Goal: Entertainment & Leisure: Browse casually

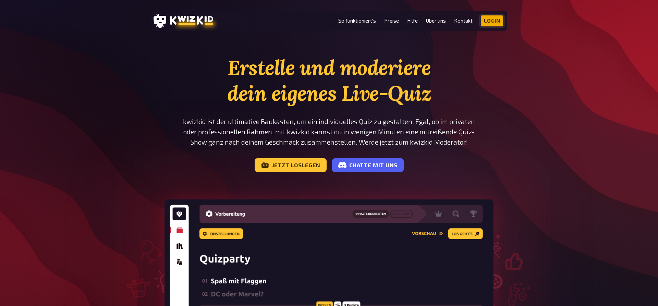
click at [494, 18] on link "Login" at bounding box center [492, 20] width 23 height 11
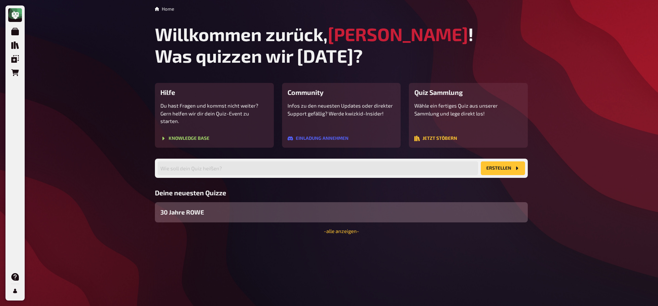
click at [186, 208] on span "30 Jahre ROWE" at bounding box center [182, 212] width 44 height 9
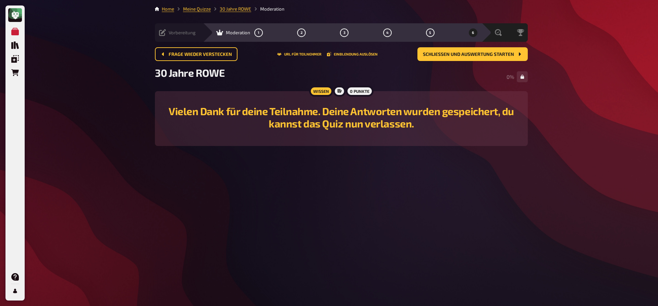
click at [165, 33] on icon at bounding box center [162, 32] width 7 height 7
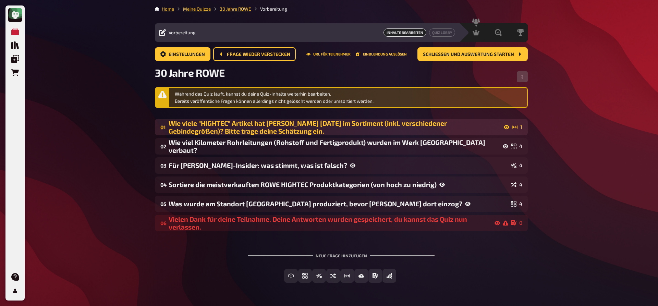
click at [274, 123] on div "Wie viele "HIGHTEC" Artikel hat ROWE heute im Sortiment (inkl. verschiedener Ge…" at bounding box center [339, 127] width 341 height 16
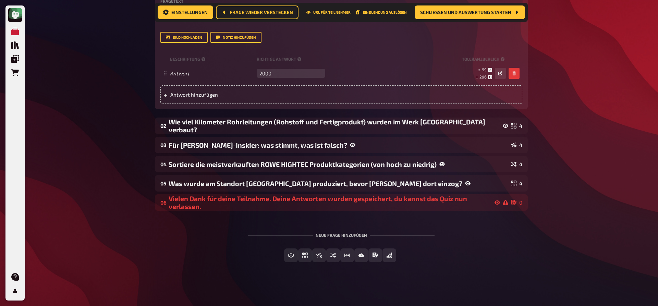
scroll to position [320, 0]
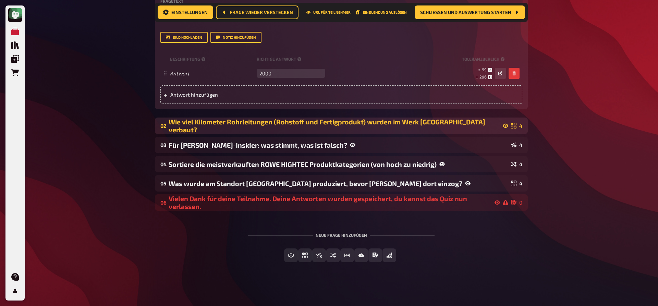
click at [243, 134] on div "Wie viel Kilometer Rohrleitungen (Rohstoff und Fertigprodukt) wurden im Werk Wo…" at bounding box center [339, 126] width 340 height 16
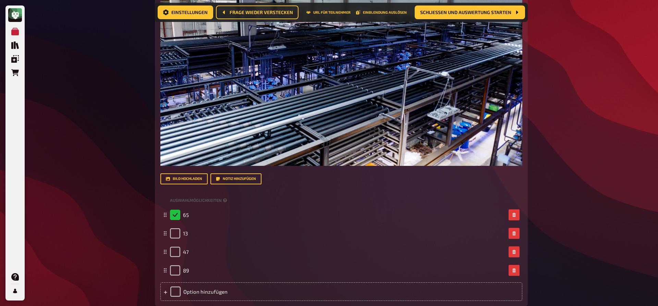
scroll to position [810, 0]
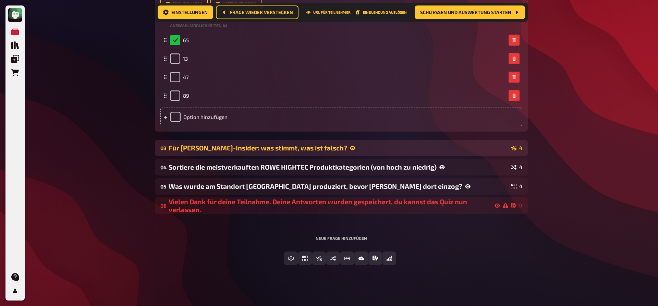
click at [218, 151] on div "Für ROWE-Insider: was stimmt, was ist falsch?" at bounding box center [339, 148] width 340 height 8
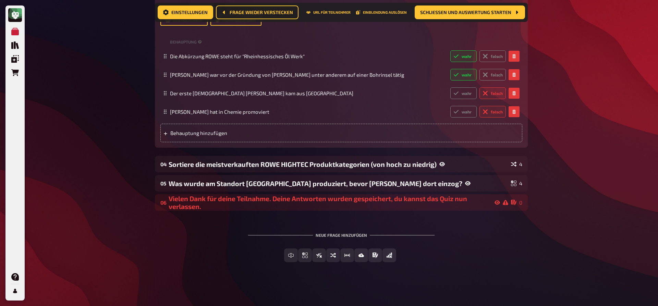
scroll to position [1264, 0]
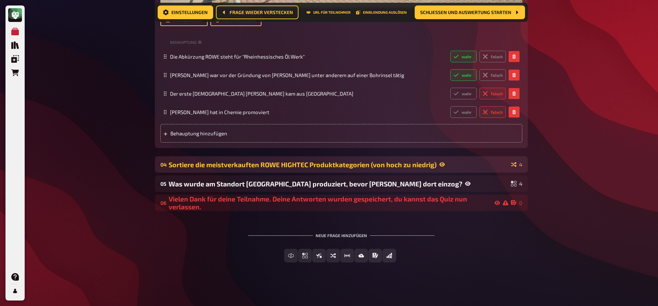
click at [230, 164] on div "Sortiere die meistverkauften ROWE HIGHTEC Produktkategorien (von hoch zu niedri…" at bounding box center [339, 165] width 340 height 8
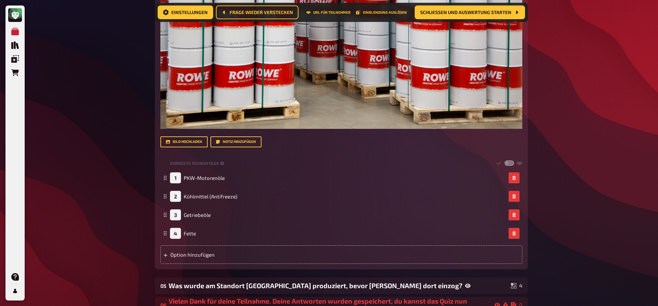
scroll to position [1684, 0]
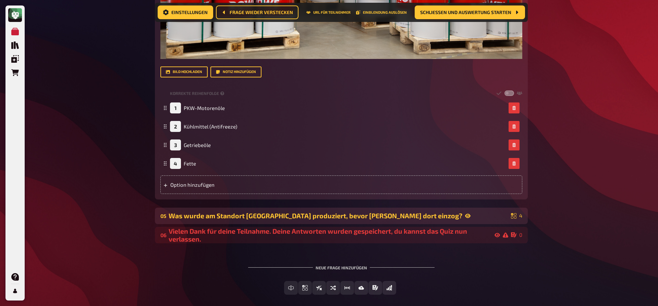
click at [220, 217] on div "Was wurde am Standort Bubenheim produziert, bevor ROWE dort einzog?" at bounding box center [339, 216] width 340 height 8
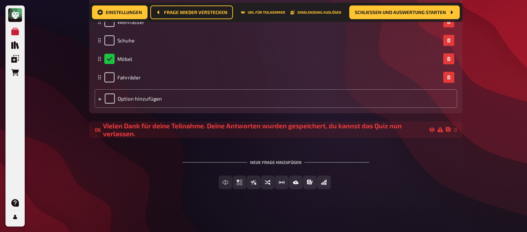
scroll to position [0, 0]
